Goal: Task Accomplishment & Management: Complete application form

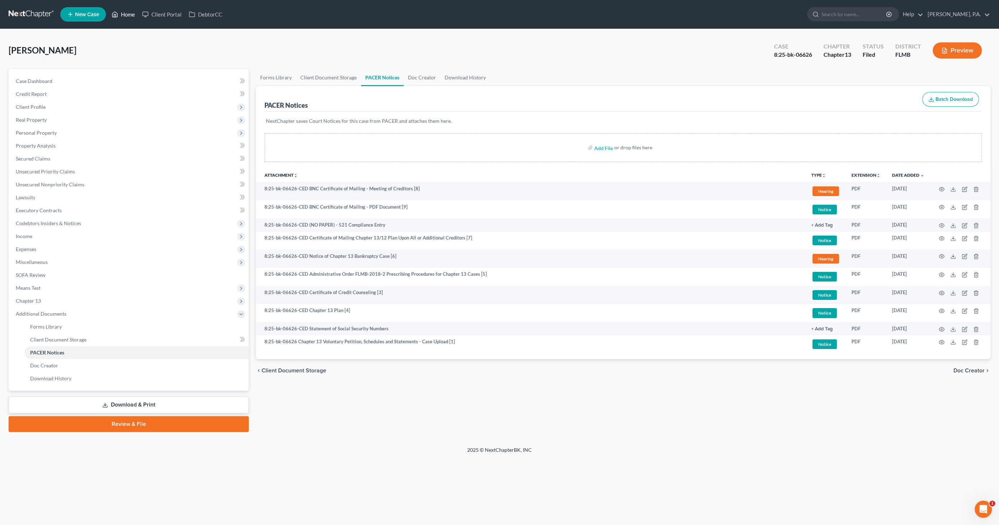
click at [130, 15] on link "Home" at bounding box center [123, 14] width 31 height 13
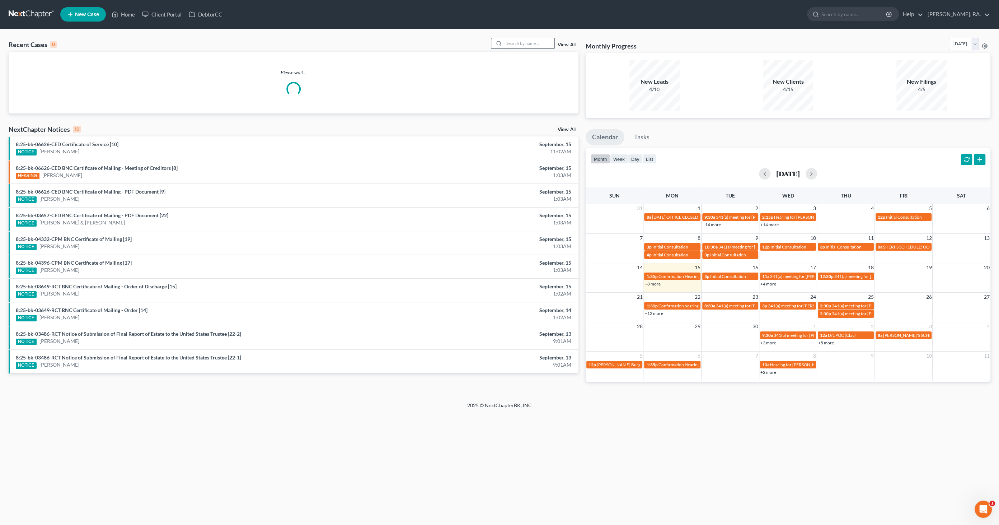
click at [538, 41] on input "search" at bounding box center [529, 43] width 50 height 10
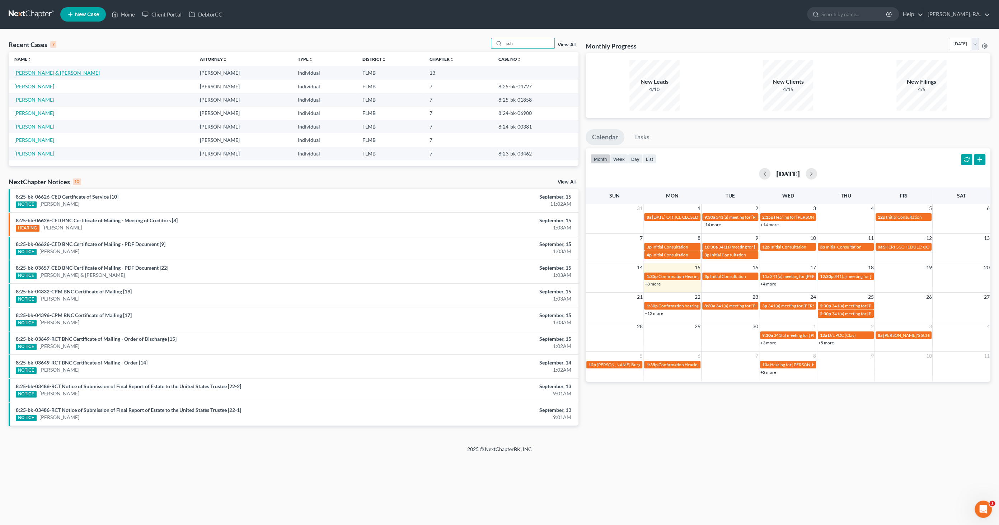
type input "sch"
click at [58, 73] on link "[PERSON_NAME] & [PERSON_NAME]" at bounding box center [56, 73] width 85 height 6
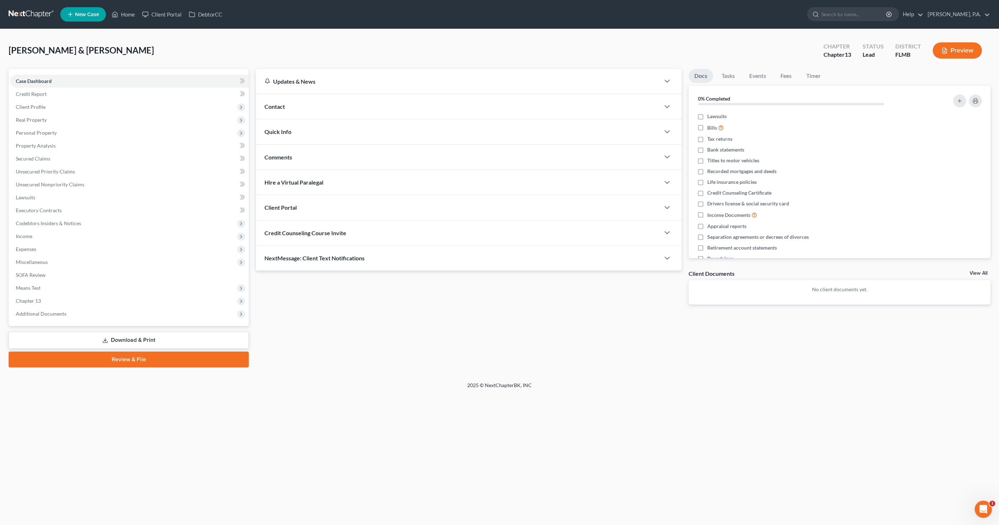
click at [971, 51] on button "Preview" at bounding box center [957, 50] width 49 height 16
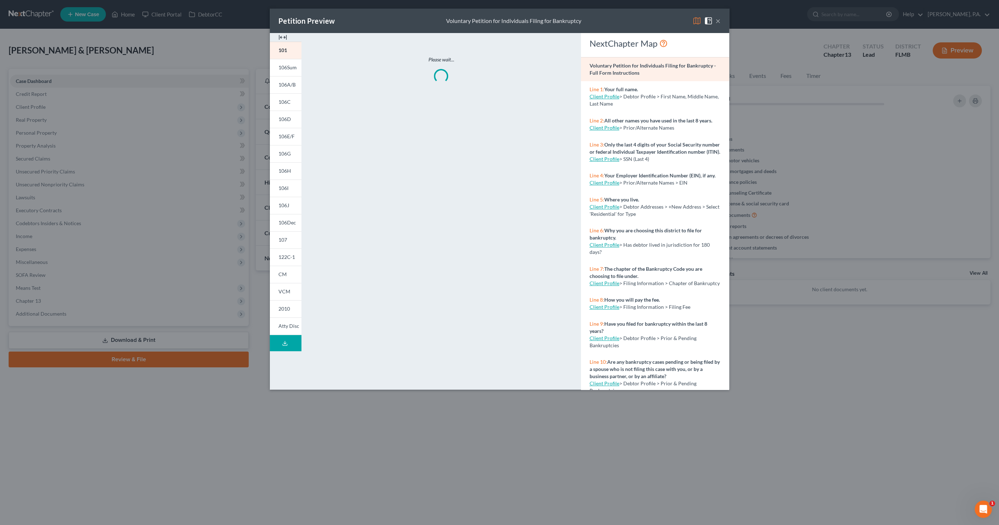
click at [281, 34] on img at bounding box center [283, 37] width 9 height 9
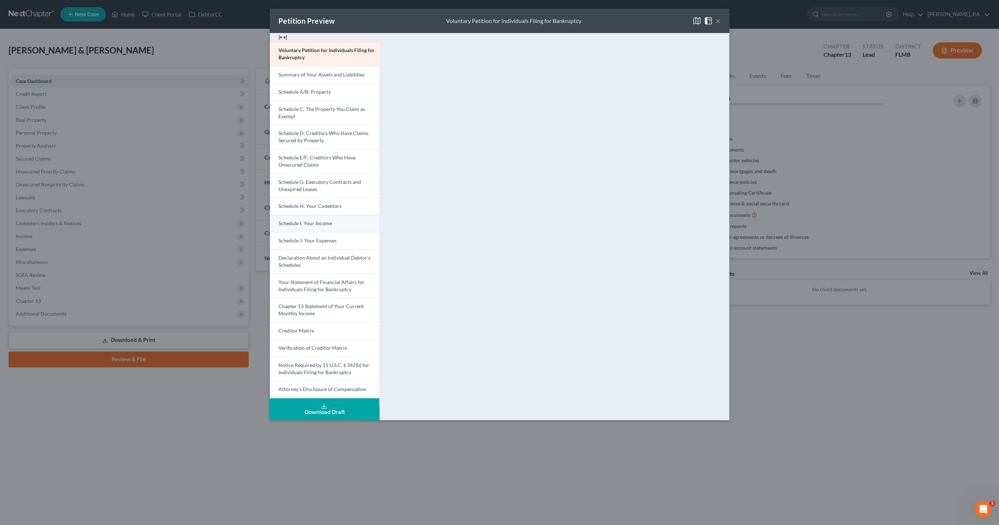
click at [314, 222] on span "Schedule I: Your Income" at bounding box center [305, 223] width 53 height 6
click at [720, 19] on button "×" at bounding box center [718, 21] width 5 height 9
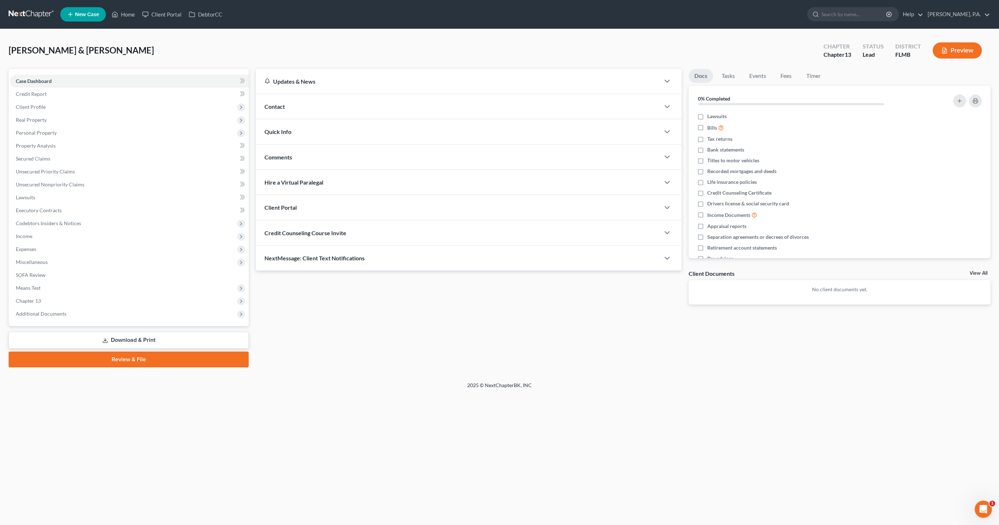
click at [966, 46] on button "Preview" at bounding box center [957, 50] width 49 height 16
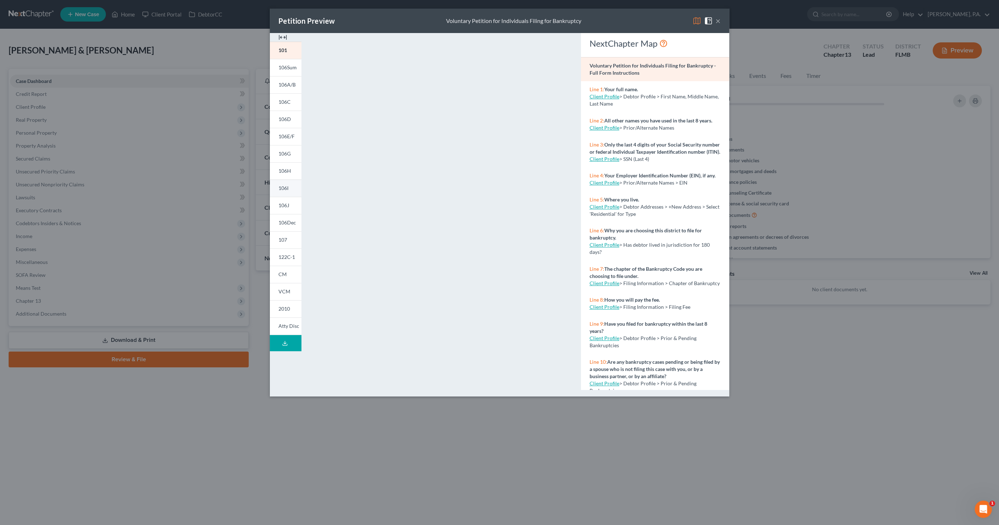
click at [284, 187] on span "106I" at bounding box center [284, 188] width 10 height 6
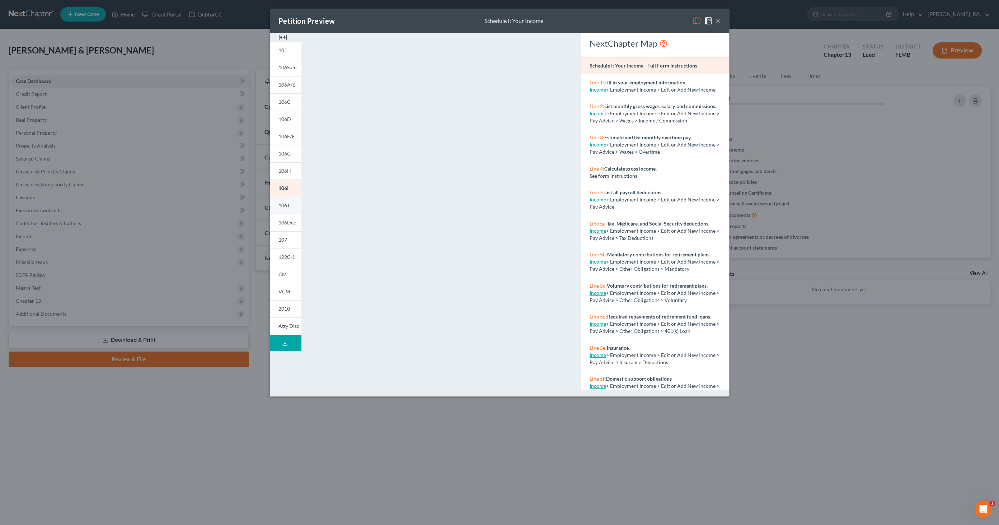
click at [290, 208] on link "106J" at bounding box center [286, 205] width 32 height 17
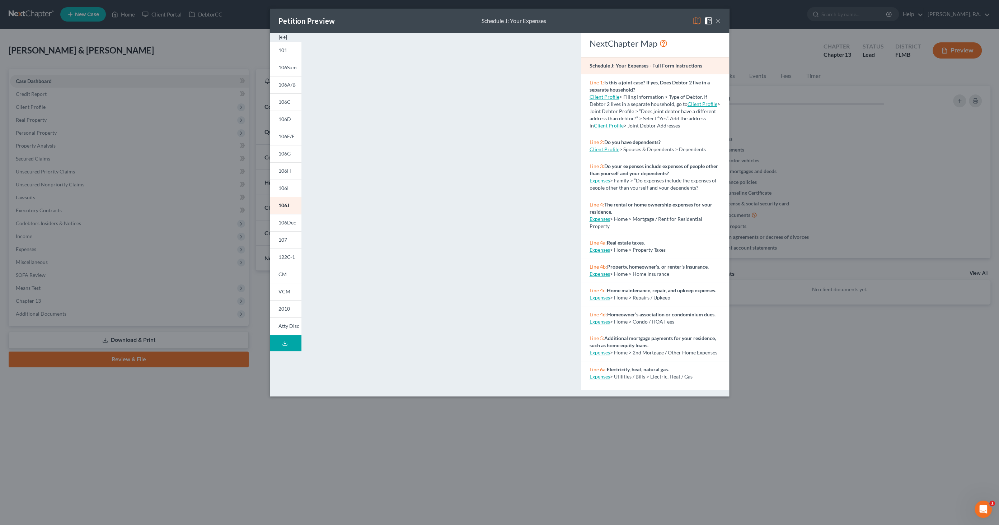
click at [718, 19] on button "×" at bounding box center [718, 21] width 5 height 9
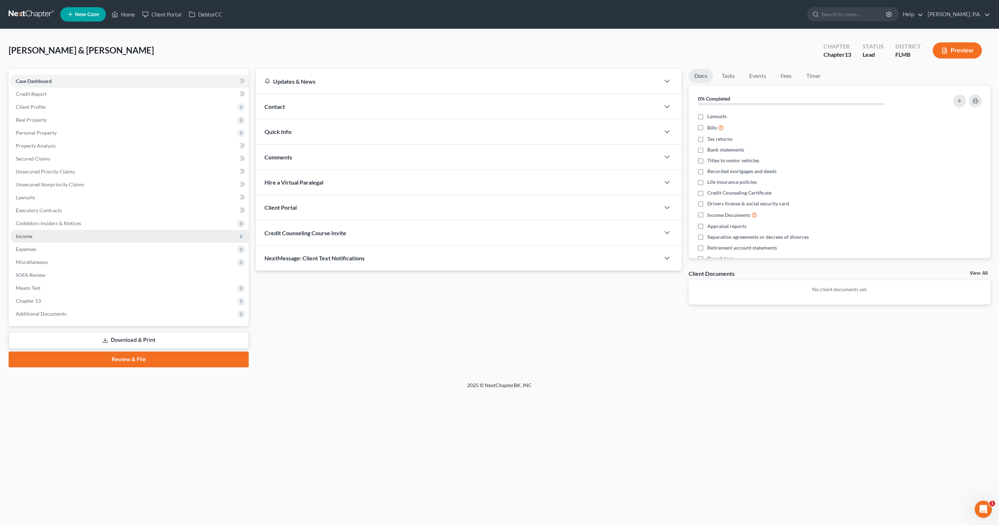
click at [28, 237] on span "Income" at bounding box center [24, 236] width 17 height 6
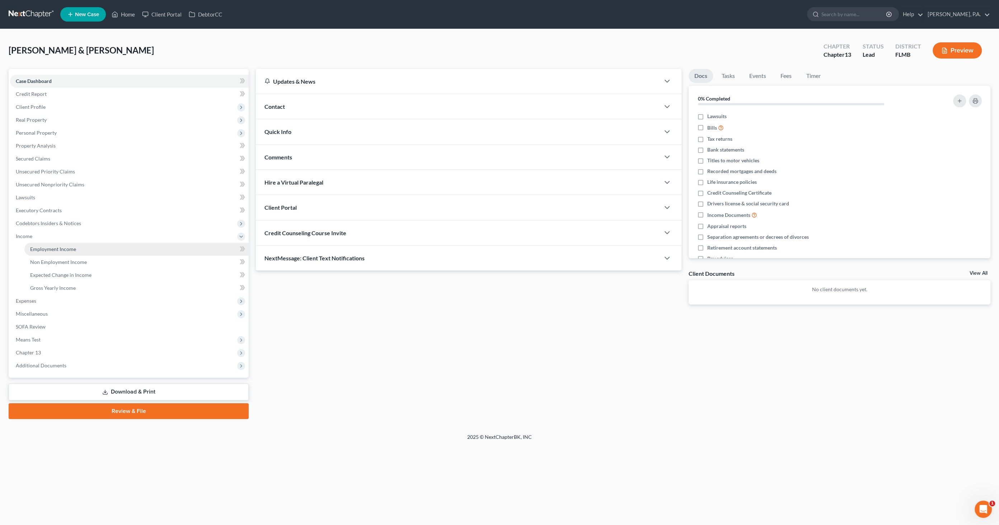
click at [54, 249] on span "Employment Income" at bounding box center [53, 249] width 46 height 6
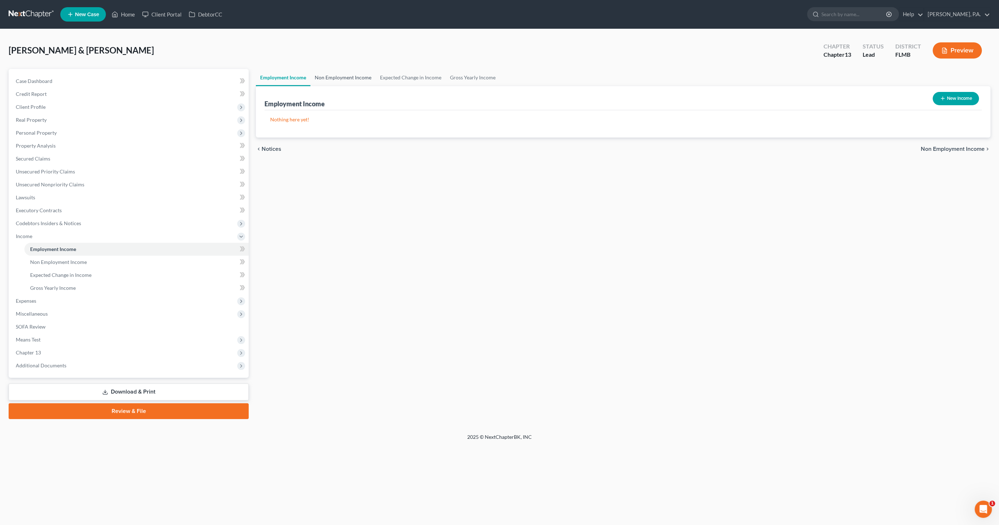
click at [331, 77] on link "Non Employment Income" at bounding box center [343, 77] width 65 height 17
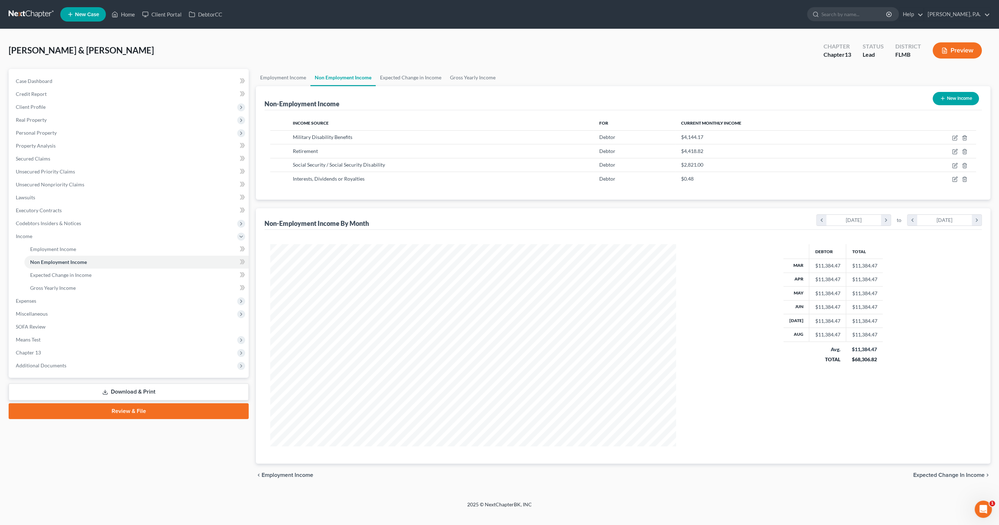
scroll to position [202, 420]
drag, startPoint x: 36, startPoint y: 303, endPoint x: 40, endPoint y: 303, distance: 4.3
click at [36, 303] on span "Expenses" at bounding box center [26, 301] width 20 height 6
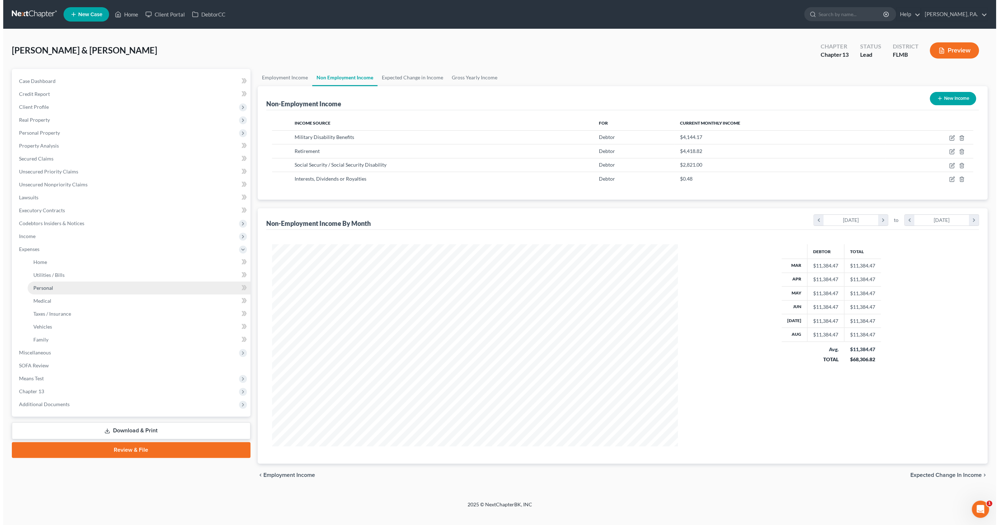
scroll to position [358783, 358565]
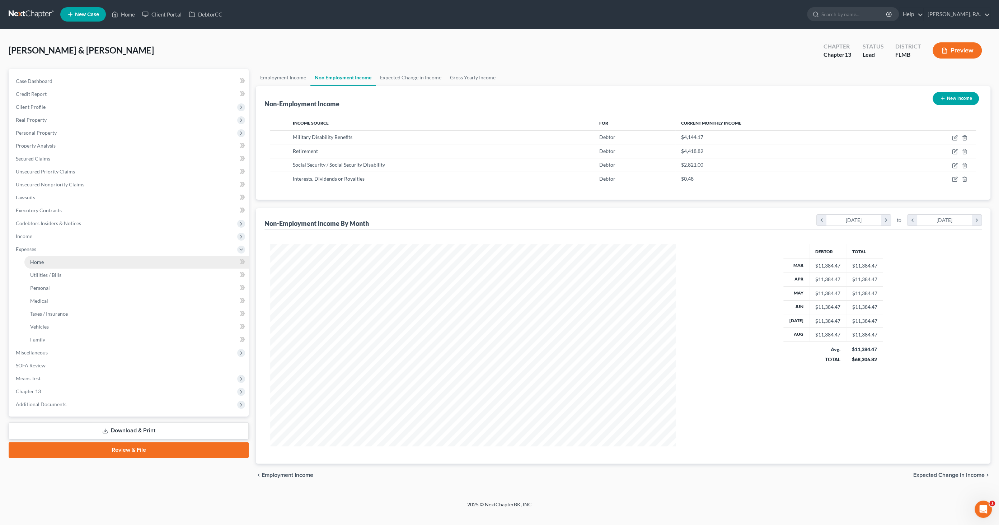
click at [47, 263] on link "Home" at bounding box center [136, 262] width 224 height 13
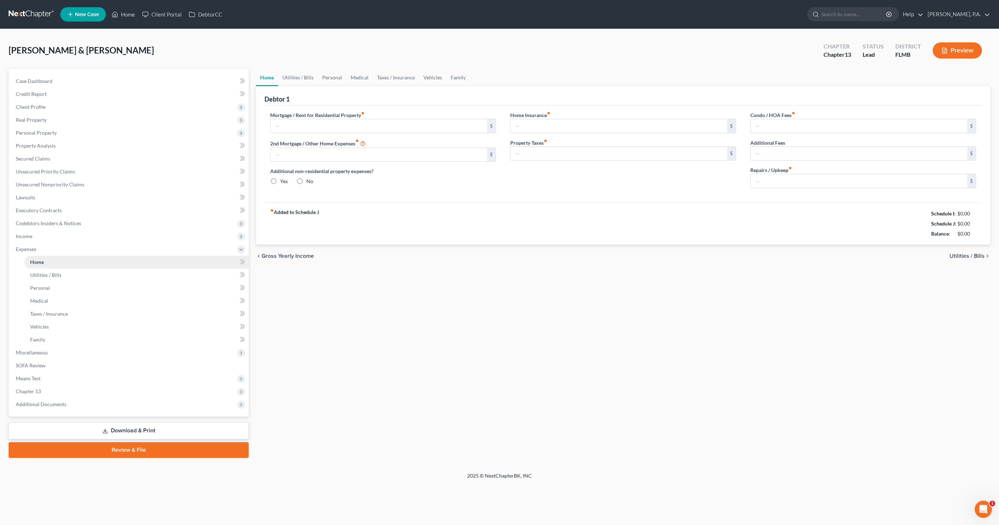
type input "868.51"
type input "0.00"
radio input "true"
type input "0.00"
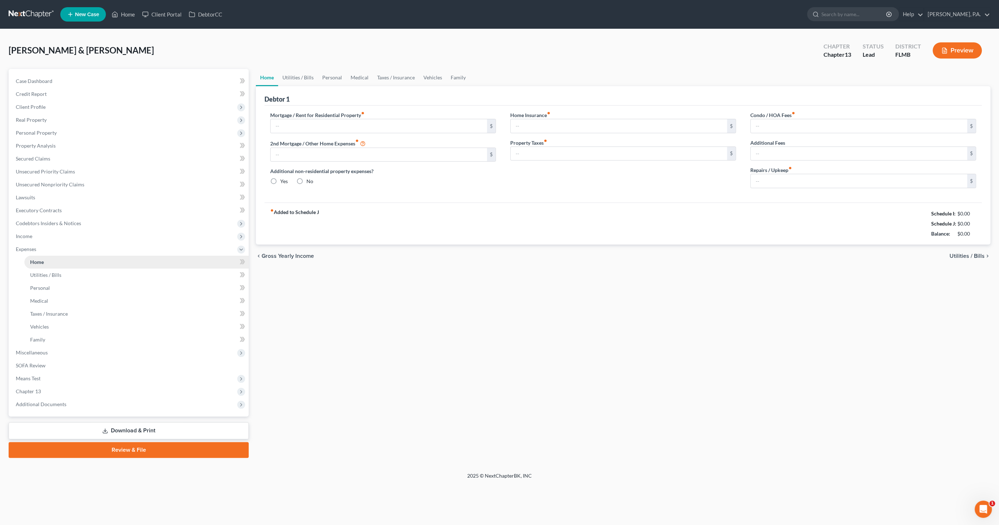
type input "0.00"
type input "200.00"
click at [299, 81] on link "Utilities / Bills" at bounding box center [298, 77] width 40 height 17
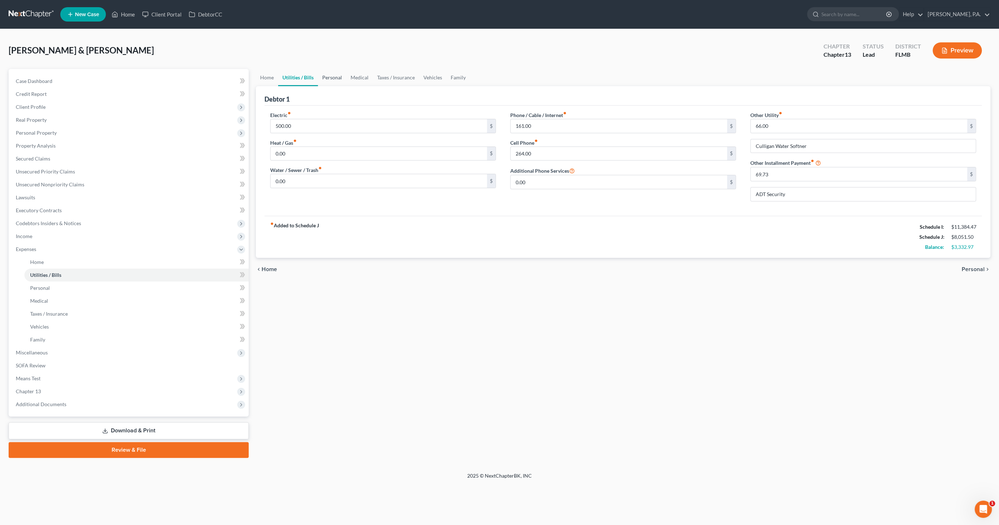
click at [333, 80] on link "Personal" at bounding box center [332, 77] width 28 height 17
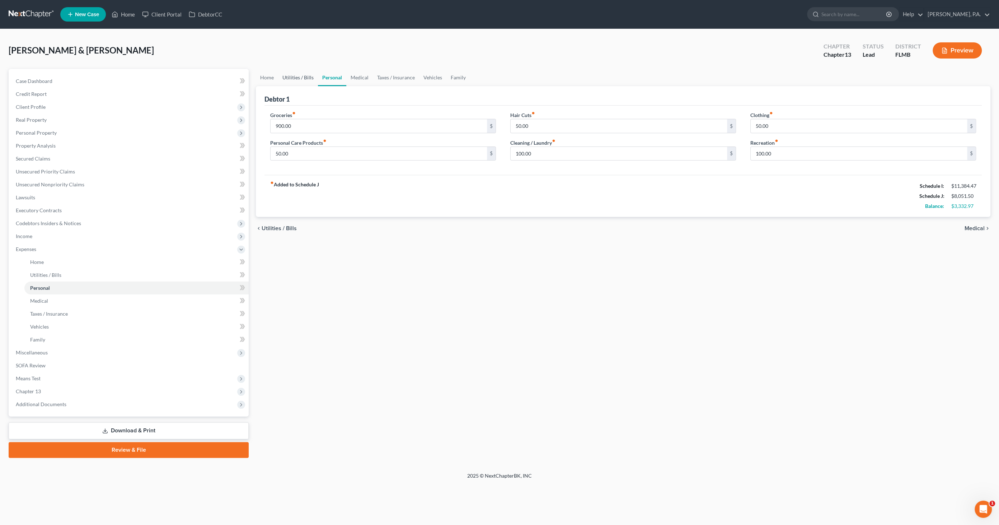
click at [300, 80] on link "Utilities / Bills" at bounding box center [298, 77] width 40 height 17
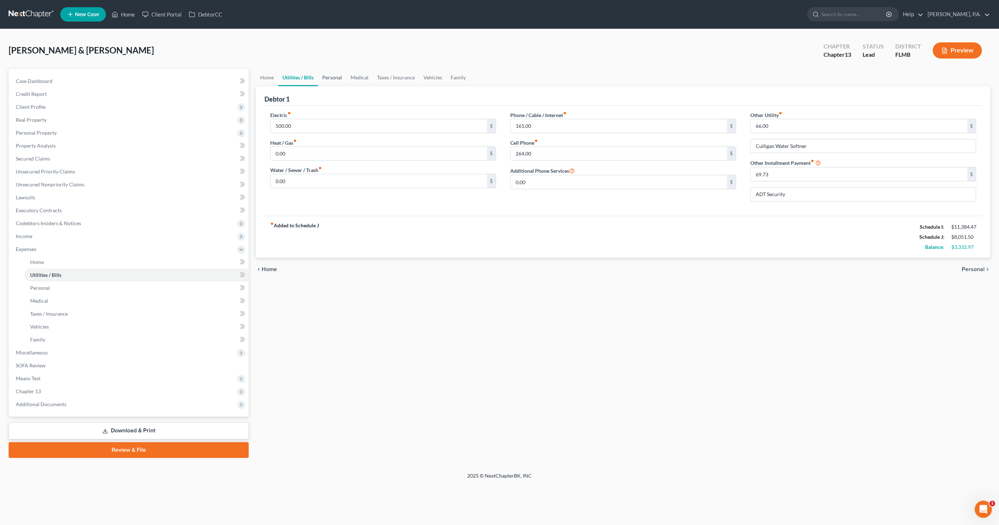
click at [331, 73] on link "Personal" at bounding box center [332, 77] width 28 height 17
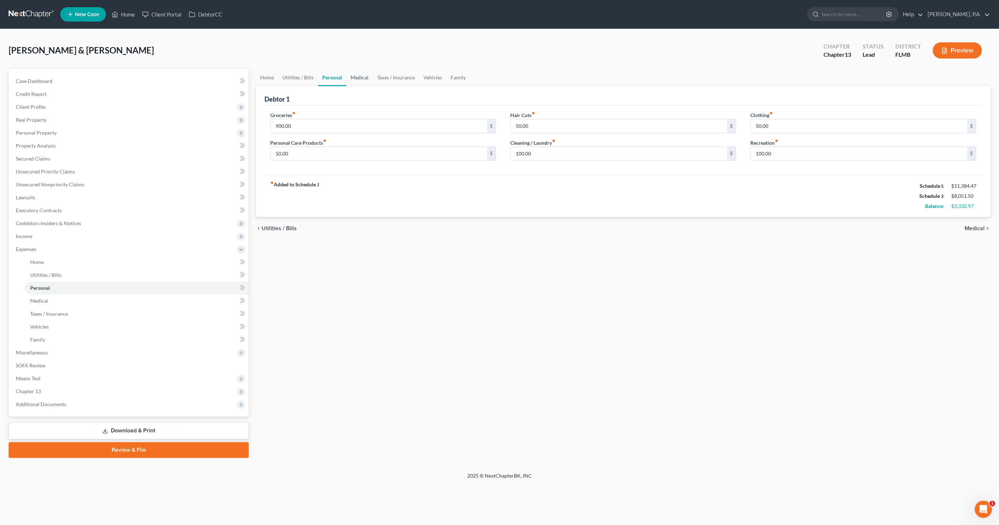
click at [355, 75] on link "Medical" at bounding box center [359, 77] width 27 height 17
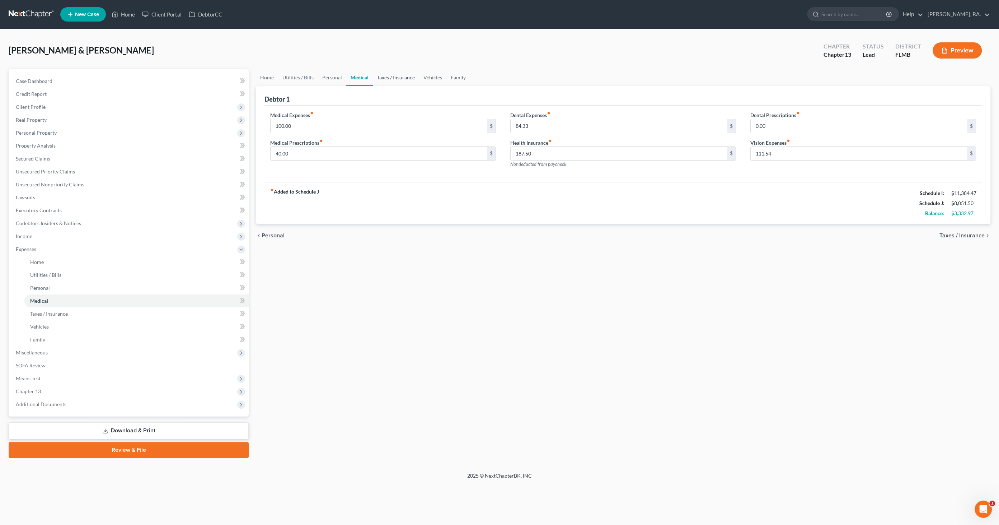
click at [396, 79] on link "Taxes / Insurance" at bounding box center [396, 77] width 46 height 17
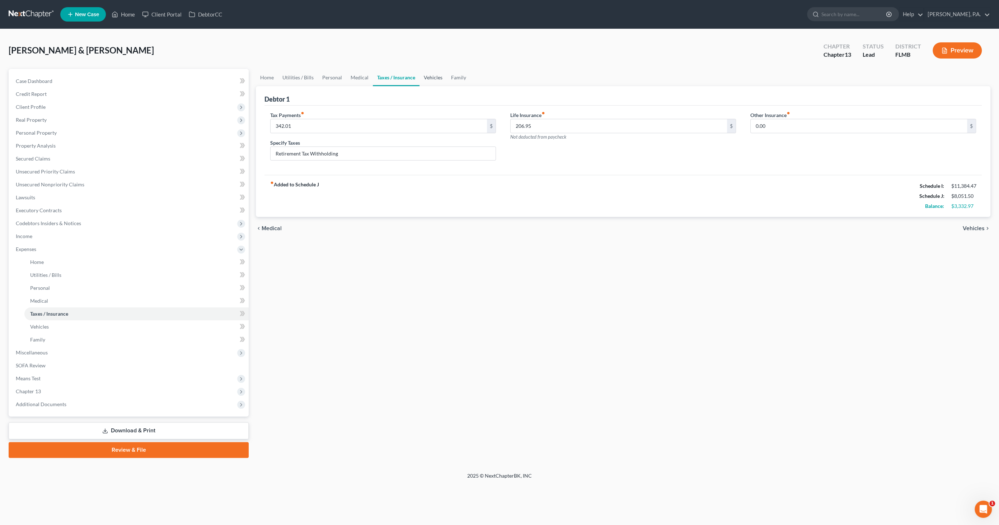
click at [440, 75] on link "Vehicles" at bounding box center [433, 77] width 27 height 17
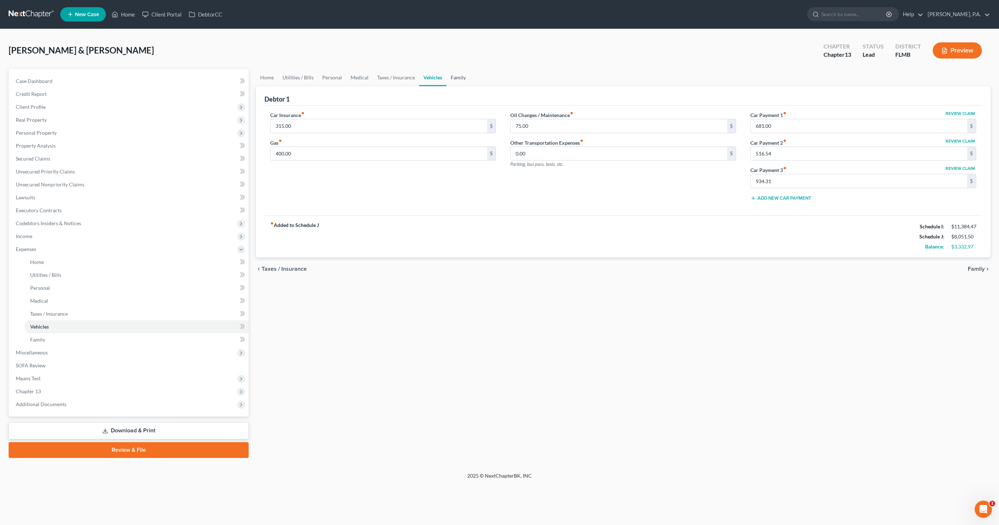
click at [461, 76] on link "Family" at bounding box center [459, 77] width 24 height 17
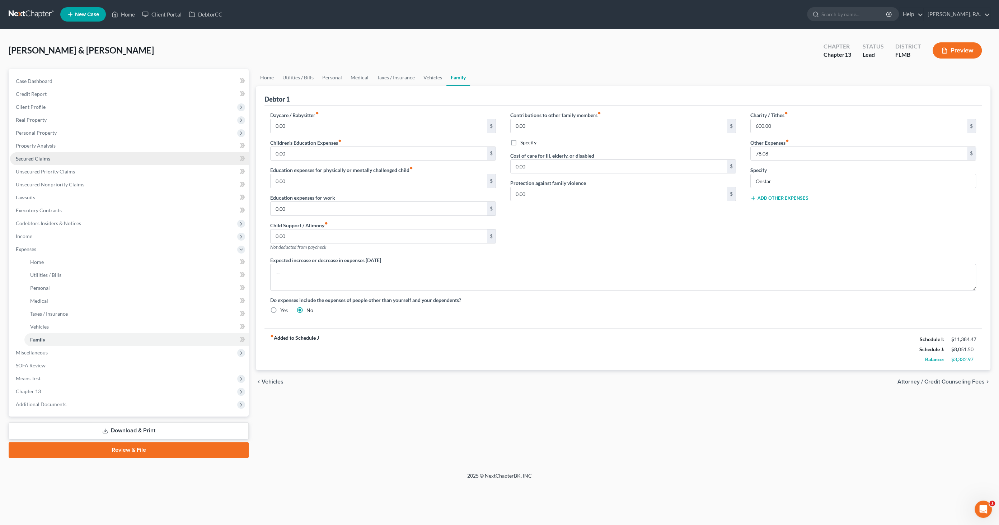
click at [35, 158] on span "Secured Claims" at bounding box center [33, 158] width 34 height 6
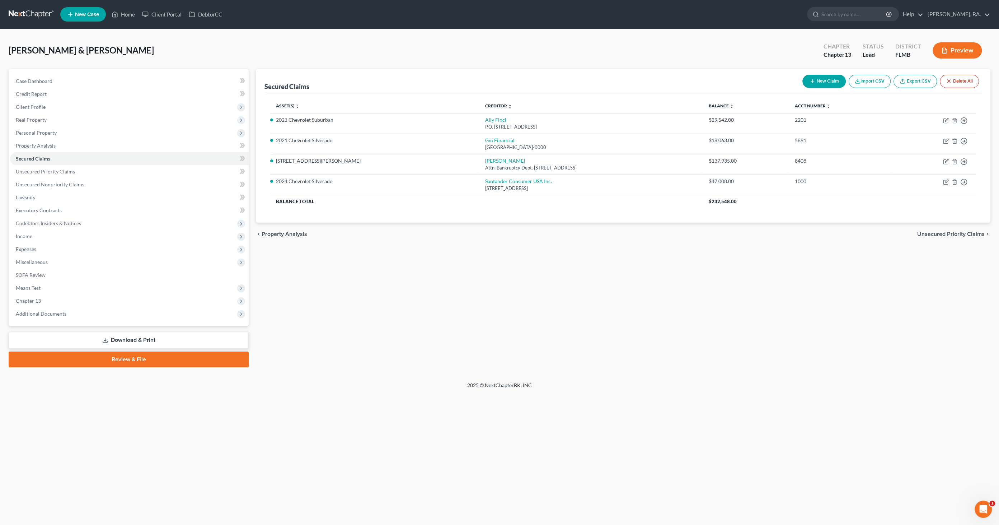
click at [964, 54] on button "Preview" at bounding box center [957, 50] width 49 height 16
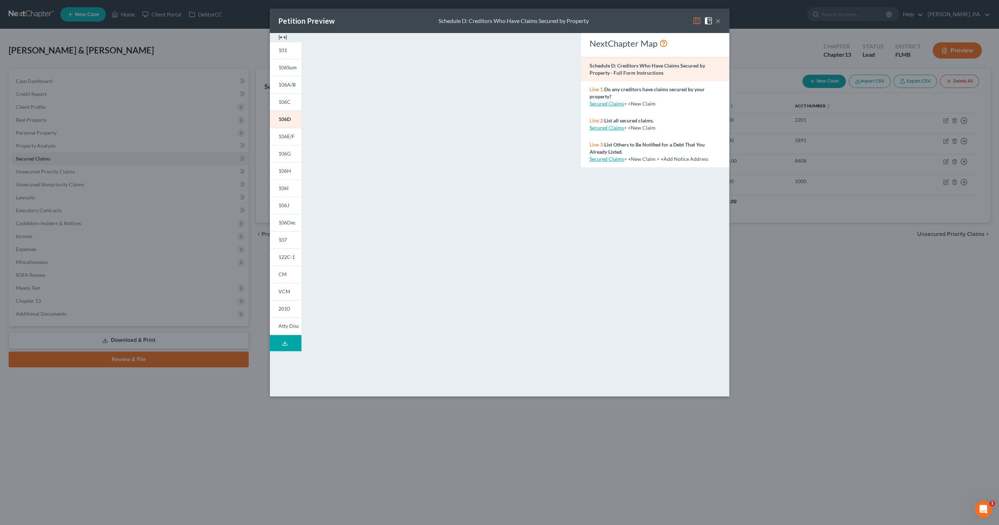
click at [281, 36] on img at bounding box center [283, 37] width 9 height 9
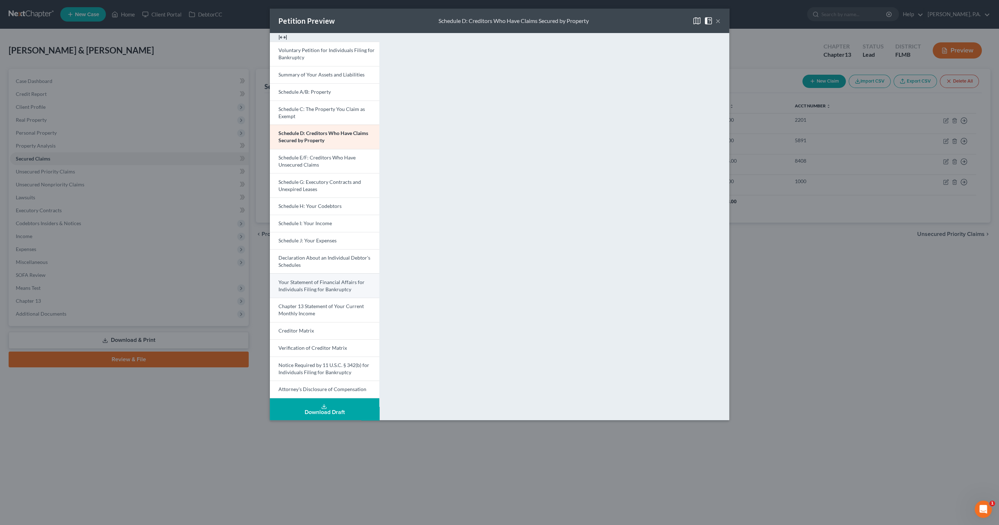
click at [312, 286] on span "Your Statement of Financial Affairs for Individuals Filing for Bankruptcy" at bounding box center [322, 285] width 86 height 13
click at [720, 20] on button "×" at bounding box center [718, 21] width 5 height 9
